Goal: Information Seeking & Learning: Learn about a topic

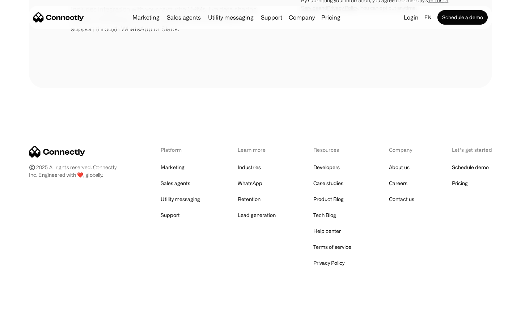
scroll to position [336, 0]
